Goal: Task Accomplishment & Management: Use online tool/utility

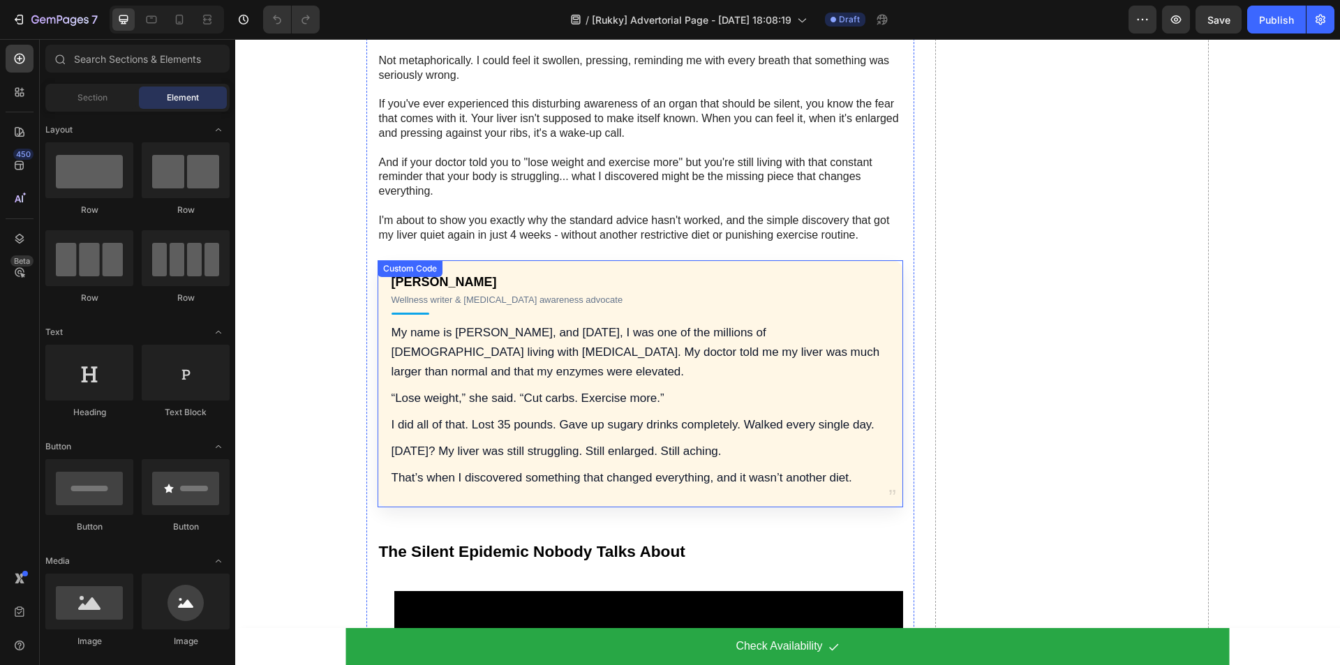
scroll to position [632, 0]
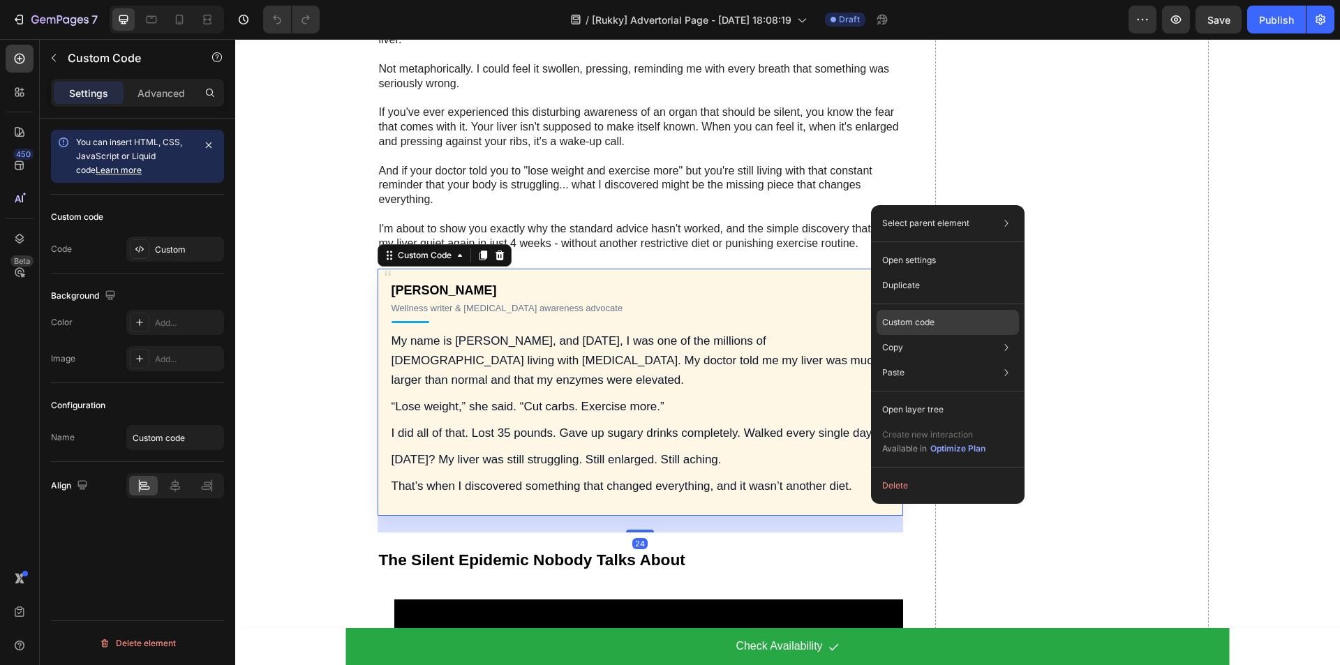
click at [930, 319] on p "Custom code" at bounding box center [908, 322] width 52 height 13
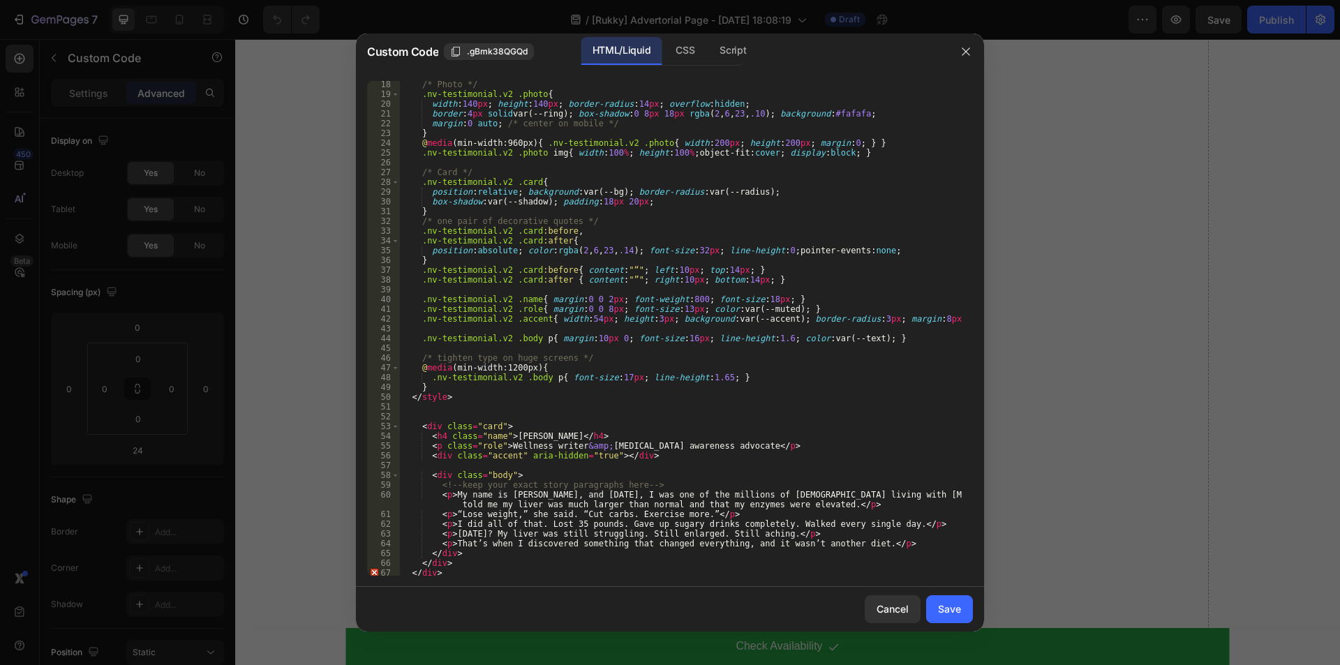
scroll to position [189, 0]
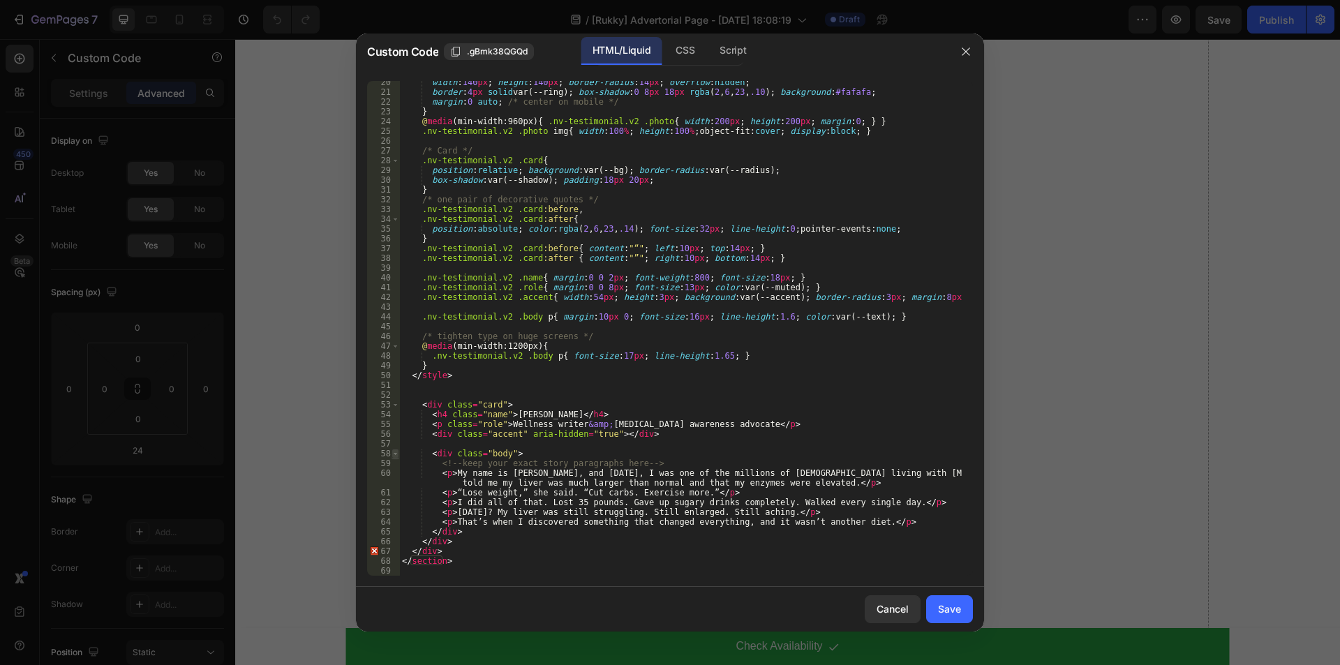
click at [395, 454] on span at bounding box center [396, 454] width 8 height 10
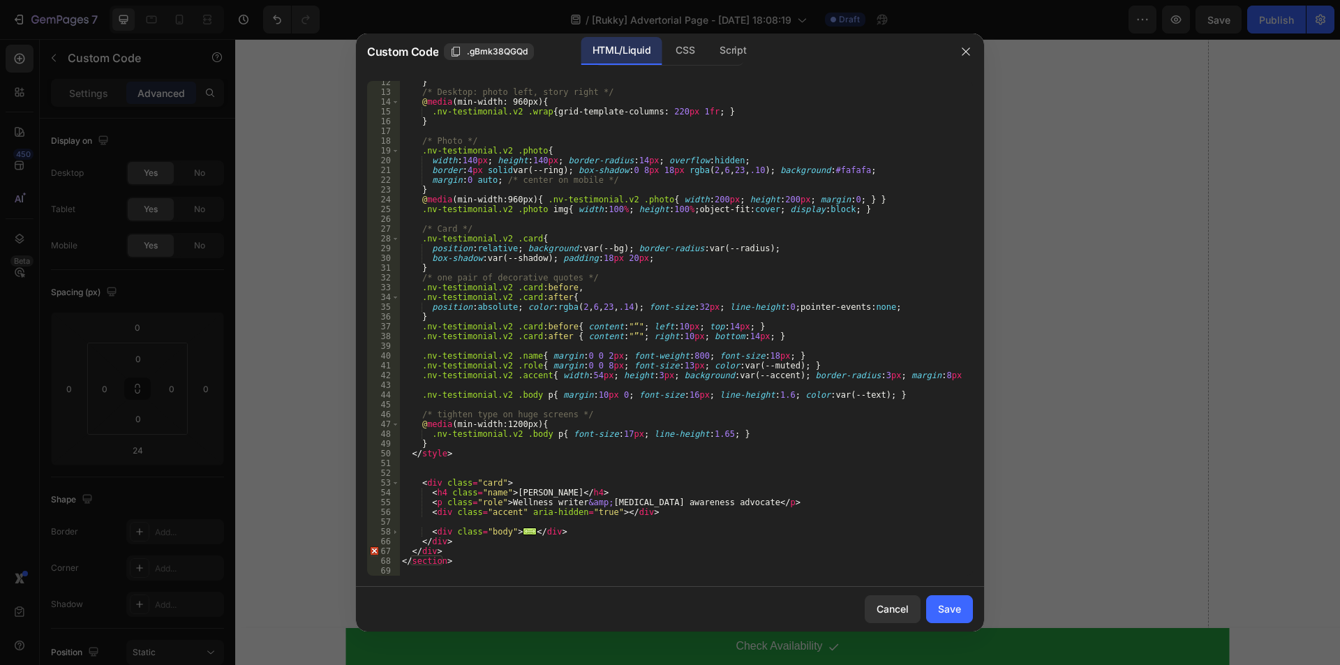
scroll to position [111, 0]
click at [396, 486] on span at bounding box center [396, 483] width 8 height 10
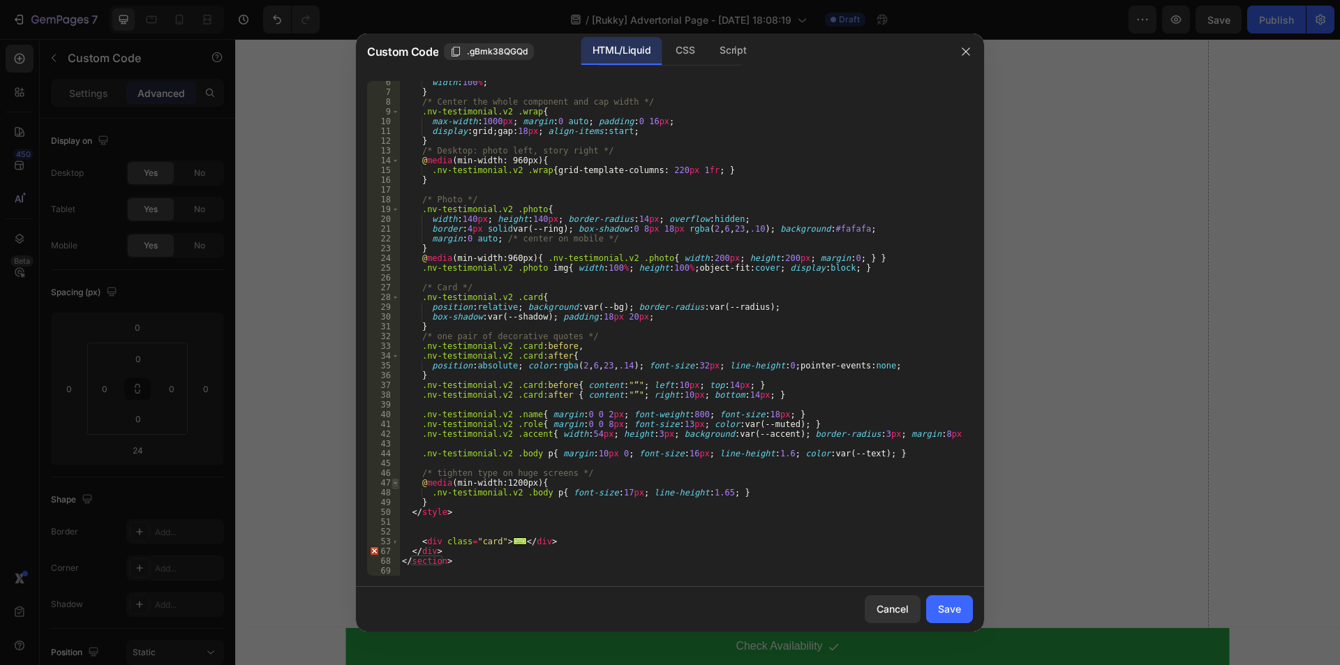
scroll to position [52, 0]
click at [396, 541] on span at bounding box center [396, 542] width 8 height 10
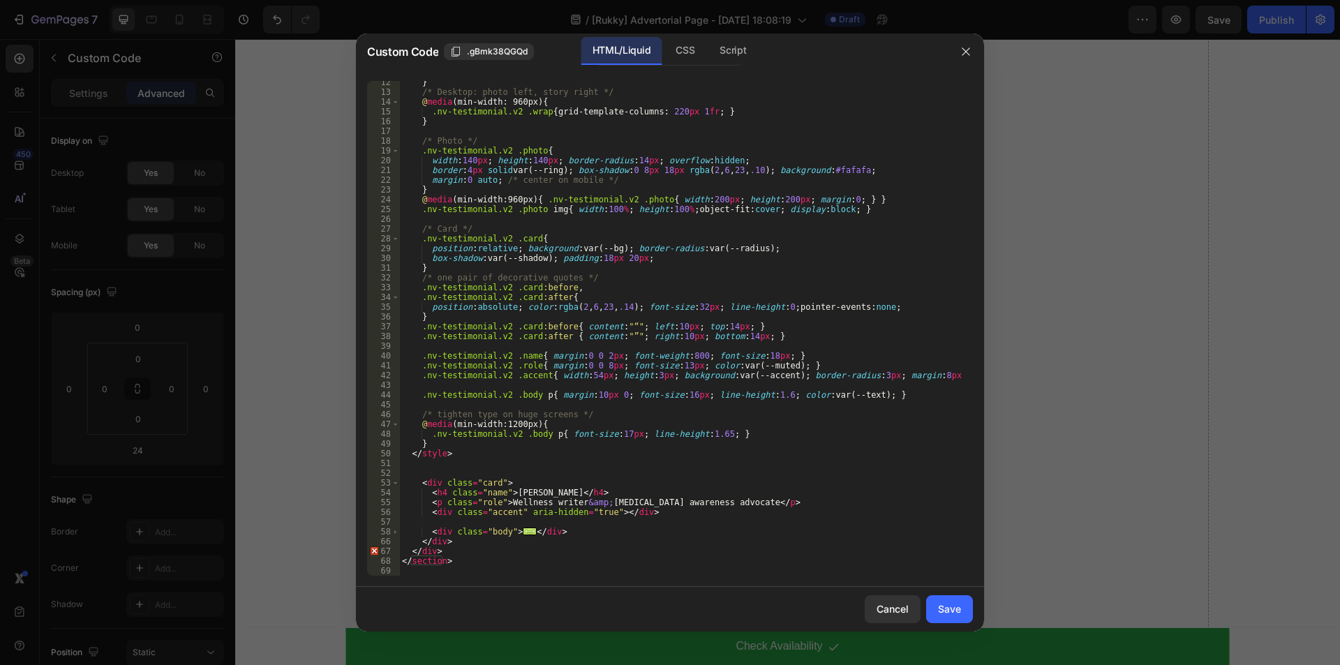
scroll to position [111, 0]
click at [437, 542] on div "} /* Desktop: photo left, story right */ @ media (min-width: 960px) { .nv-testi…" at bounding box center [680, 334] width 563 height 514
click at [428, 553] on div "} /* Desktop: photo left, story right */ @ media (min-width: 960px) { .nv-testi…" at bounding box center [680, 334] width 563 height 514
click at [787, 478] on div "} /* Desktop: photo left, story right */ @ media (min-width: 960px) { .nv-testi…" at bounding box center [680, 334] width 563 height 514
type textarea "<div class="card">"
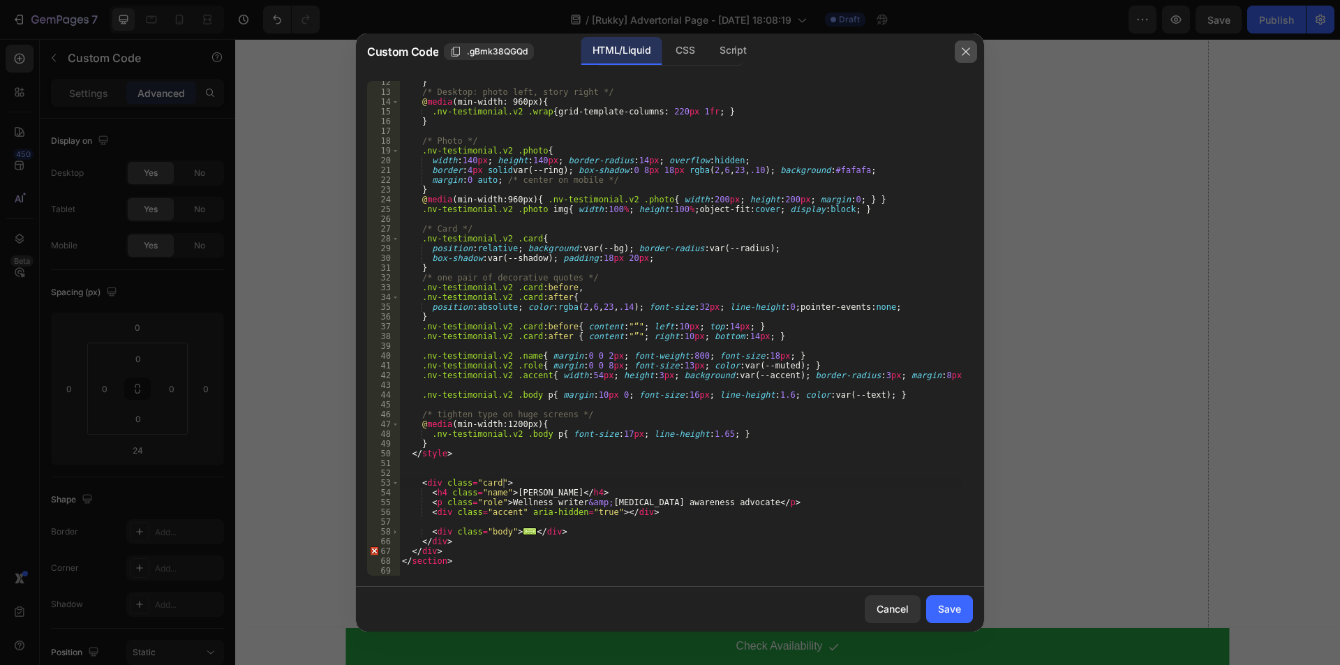
drag, startPoint x: 963, startPoint y: 57, endPoint x: 607, endPoint y: 89, distance: 357.4
click at [963, 57] on icon "button" at bounding box center [965, 51] width 11 height 11
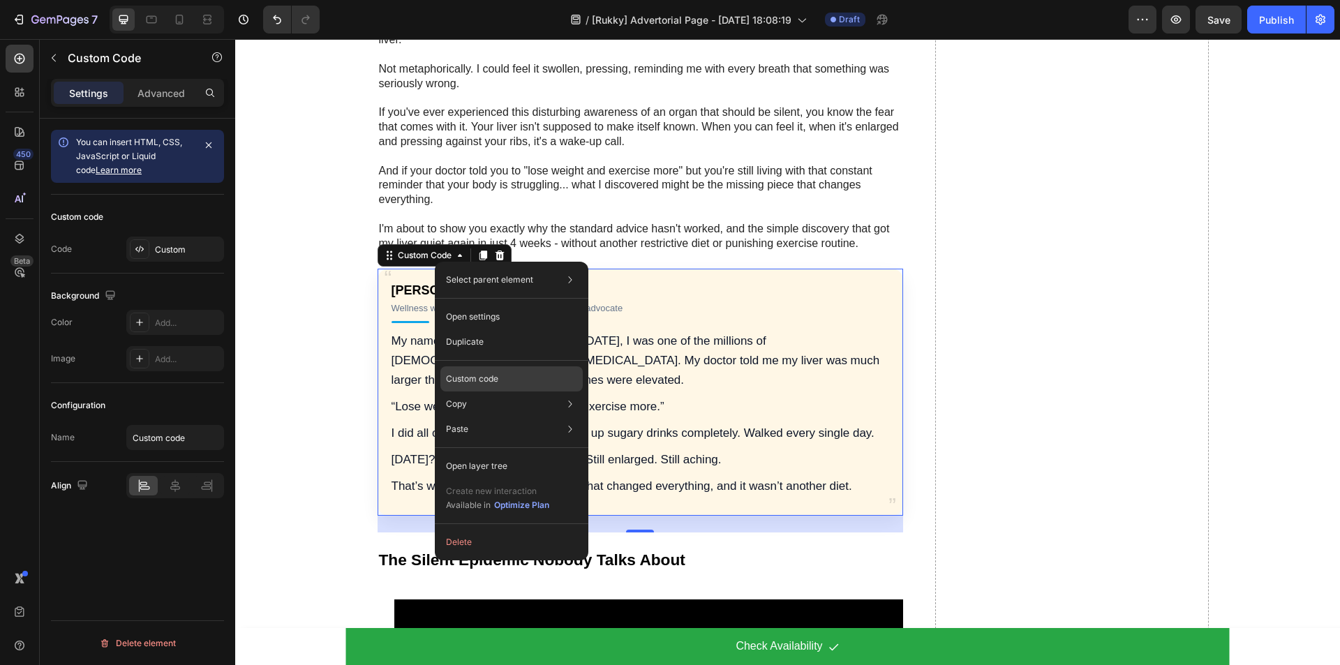
click at [484, 375] on p "Custom code" at bounding box center [472, 379] width 52 height 13
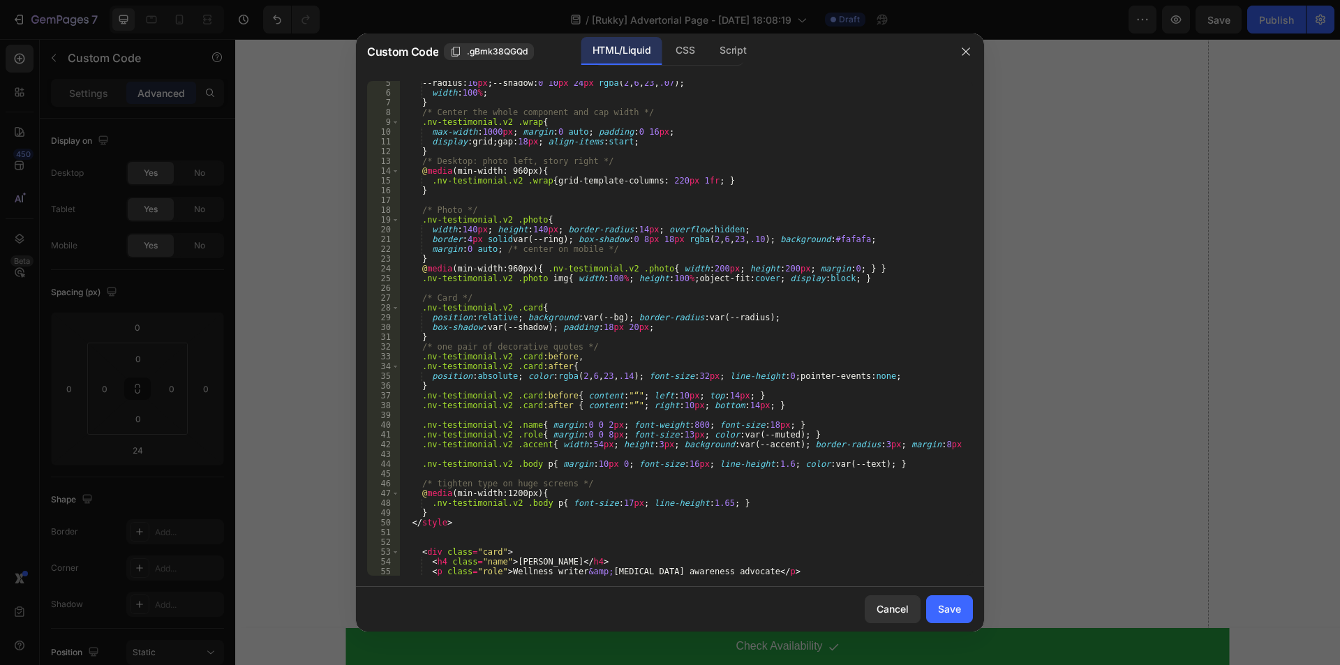
scroll to position [189, 0]
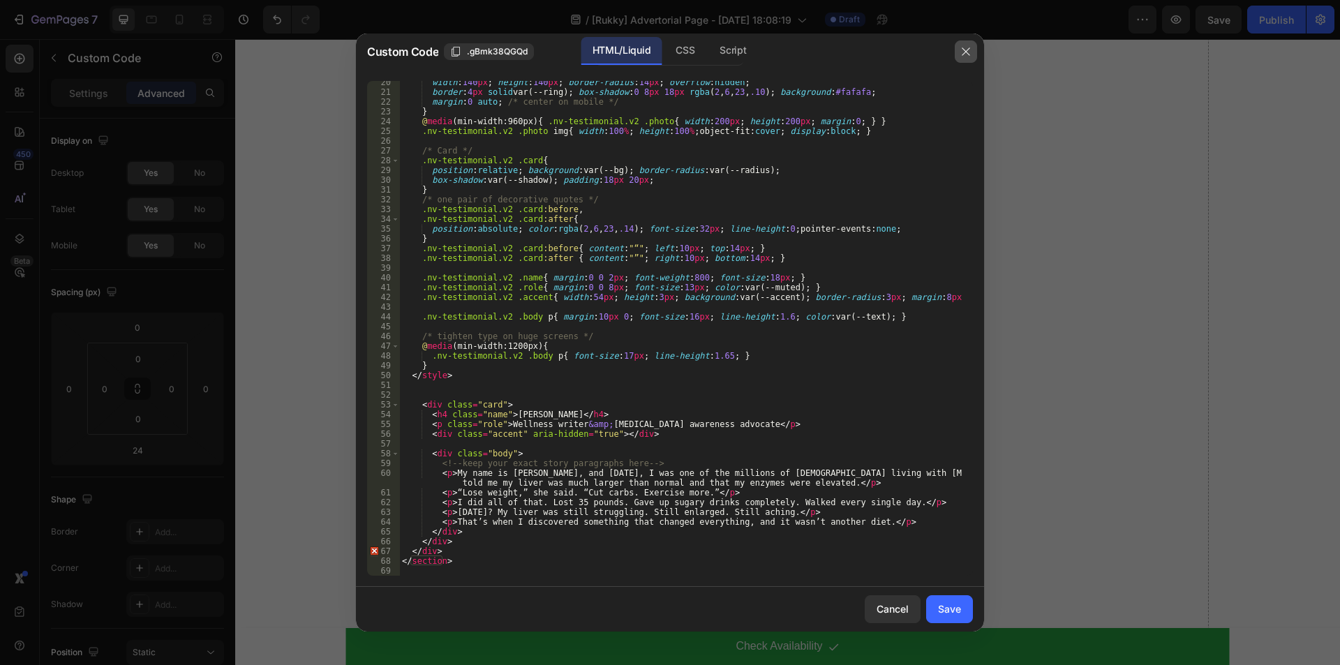
click at [969, 46] on icon "button" at bounding box center [965, 51] width 11 height 11
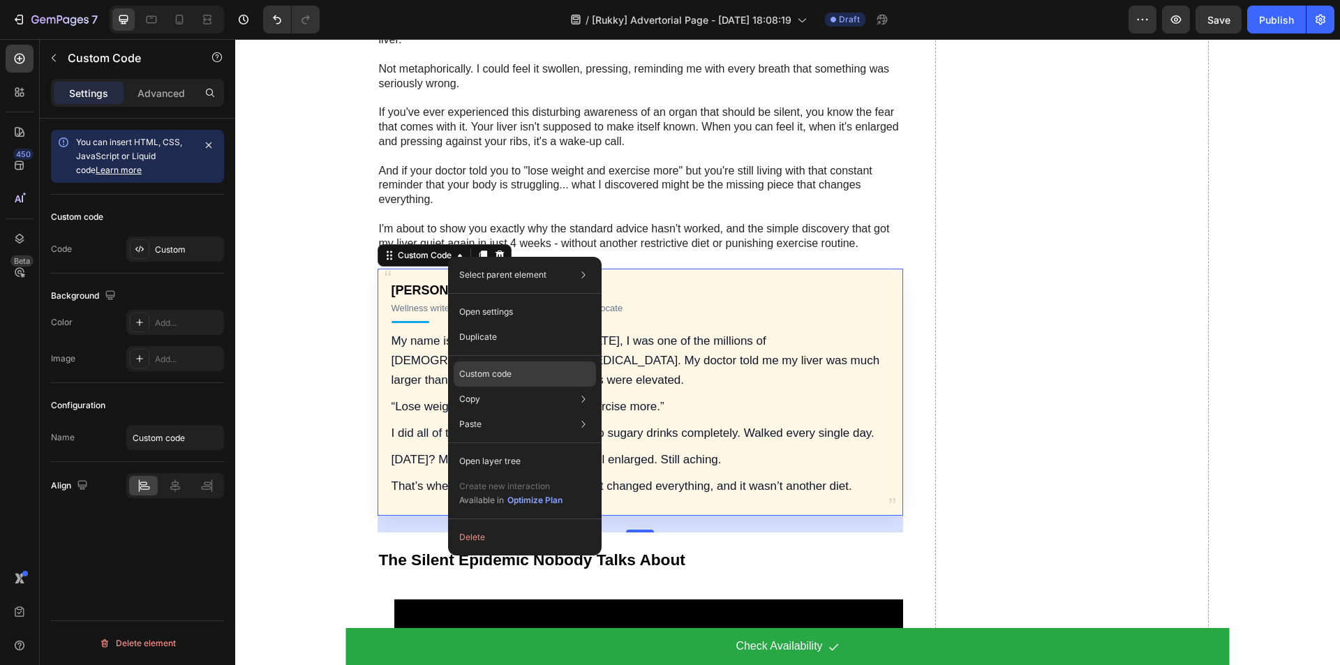
click at [519, 373] on div "Custom code" at bounding box center [525, 374] width 142 height 25
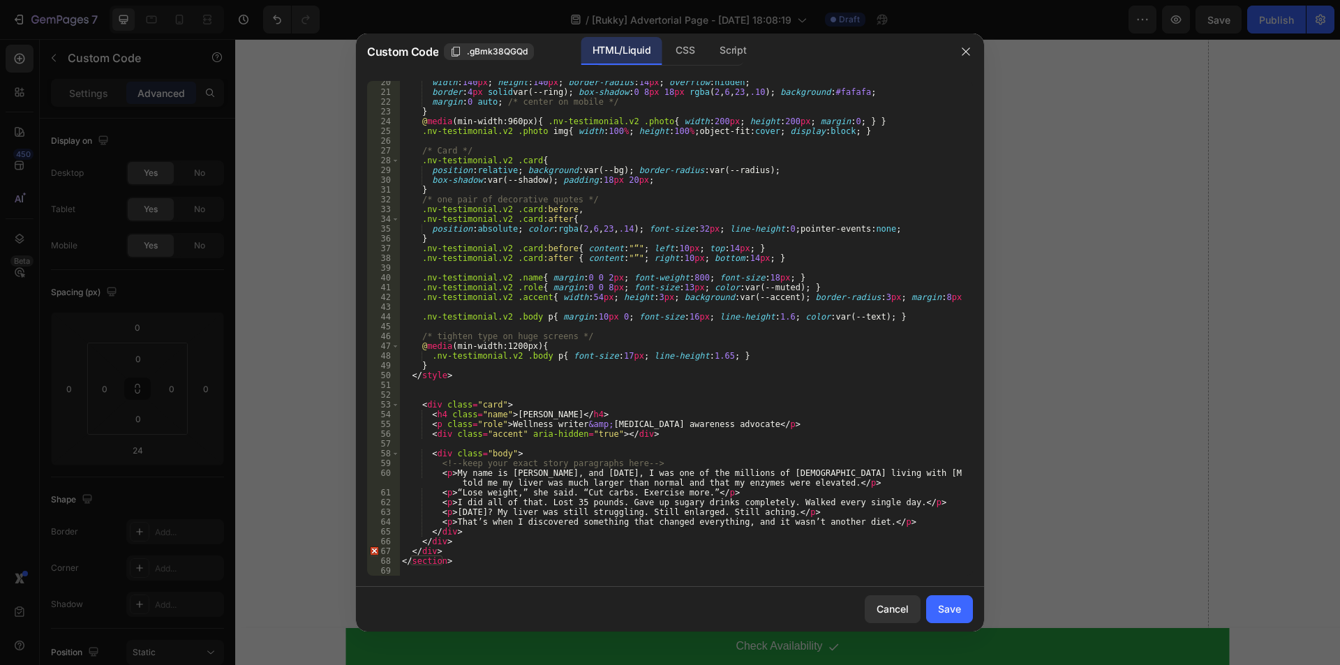
type textarea "</div>"
drag, startPoint x: 454, startPoint y: 552, endPoint x: 413, endPoint y: 551, distance: 40.5
click at [413, 551] on div "width : 140 px ; height : 140 px ; border-radius : 14 px ; overflow : hidden ; …" at bounding box center [680, 334] width 563 height 514
click at [960, 618] on button "Save" at bounding box center [949, 609] width 47 height 28
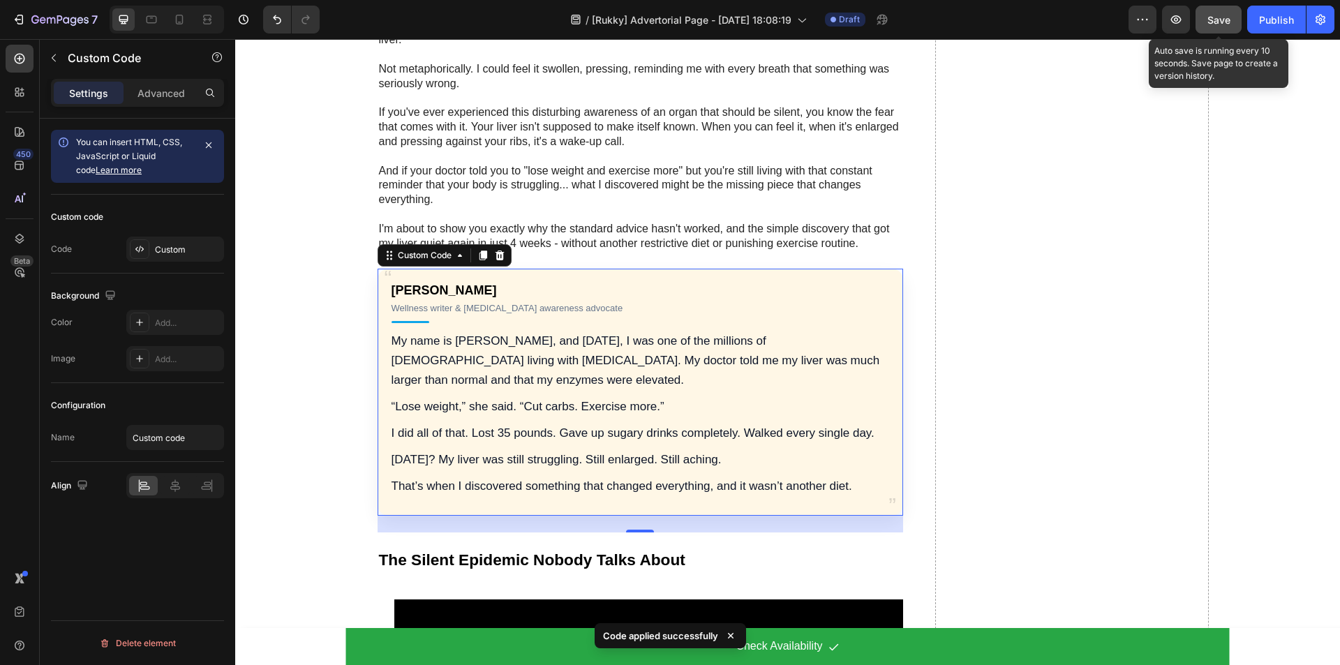
click at [1225, 19] on span "Save" at bounding box center [1218, 20] width 23 height 12
click at [1184, 18] on button "button" at bounding box center [1176, 20] width 28 height 28
